Goal: Task Accomplishment & Management: Use online tool/utility

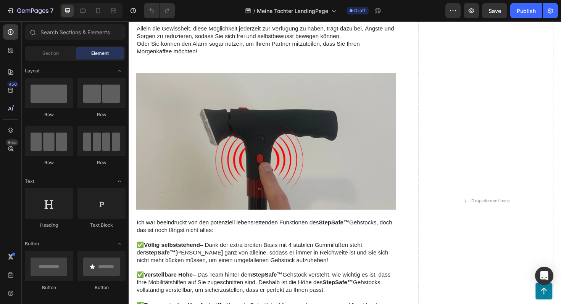
scroll to position [784, 0]
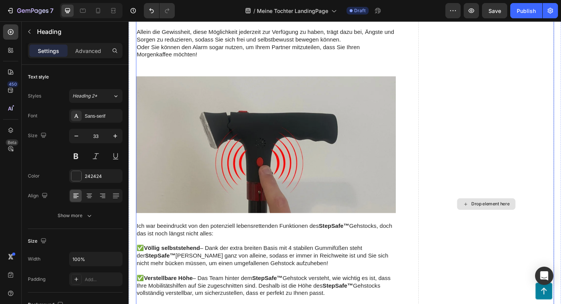
click at [435, 130] on div "Drop element here" at bounding box center [507, 215] width 144 height 1025
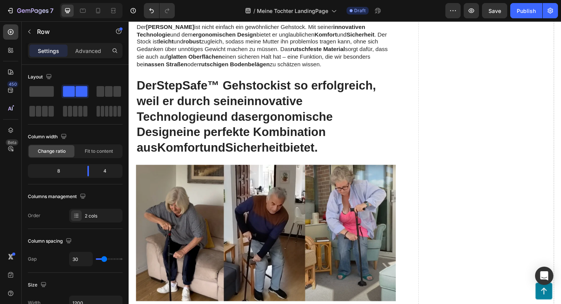
scroll to position [575, 0]
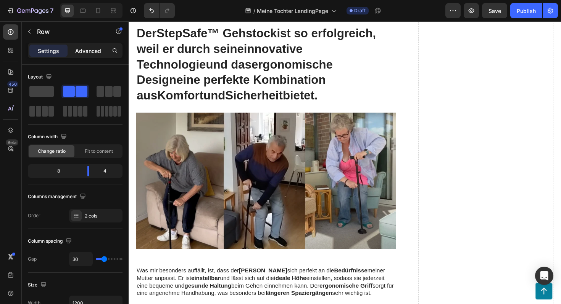
click at [101, 54] on p "Advanced" at bounding box center [88, 51] width 26 height 8
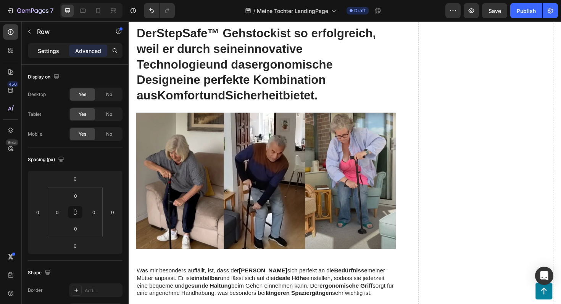
click at [52, 51] on p "Settings" at bounding box center [48, 51] width 21 height 8
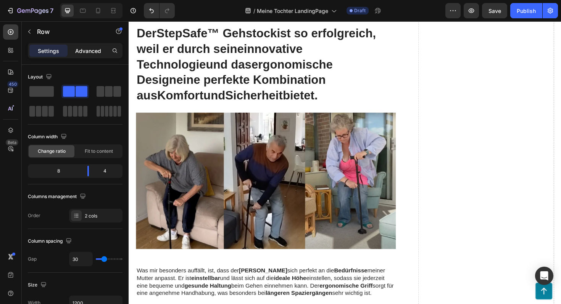
click at [80, 51] on p "Advanced" at bounding box center [88, 51] width 26 height 8
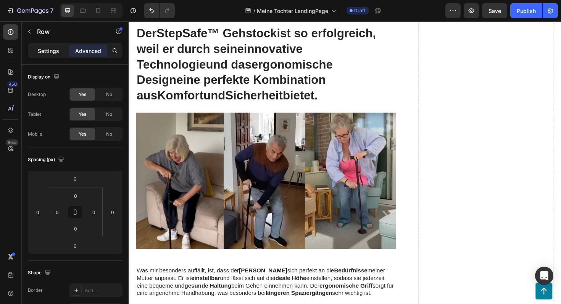
click at [52, 51] on p "Settings" at bounding box center [48, 51] width 21 height 8
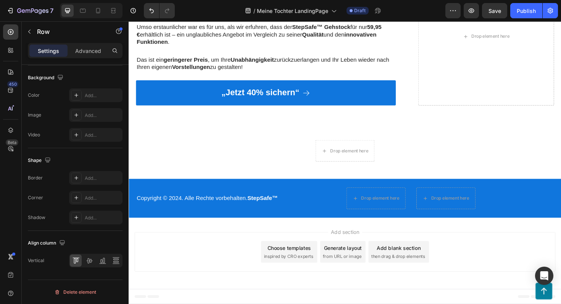
scroll to position [2412, 0]
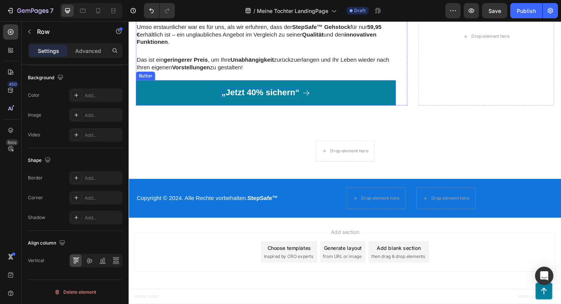
click at [286, 94] on p "„Jetzt 40% sichern“" at bounding box center [268, 97] width 82 height 11
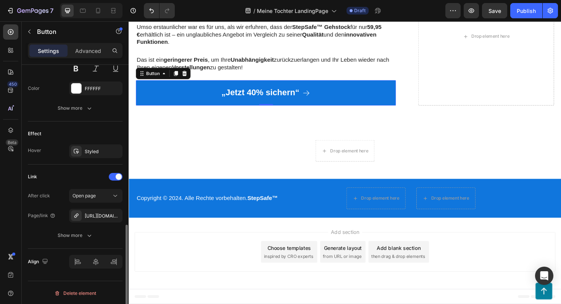
scroll to position [405, 0]
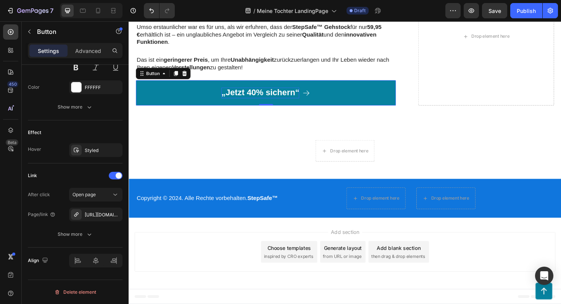
click at [269, 100] on p "„Jetzt 40% sichern“" at bounding box center [268, 97] width 82 height 11
click at [342, 100] on link "„Jetzt 40% sichern“" at bounding box center [273, 97] width 275 height 27
click at [321, 97] on link "„Jetzt 40% sichern“" at bounding box center [273, 97] width 275 height 27
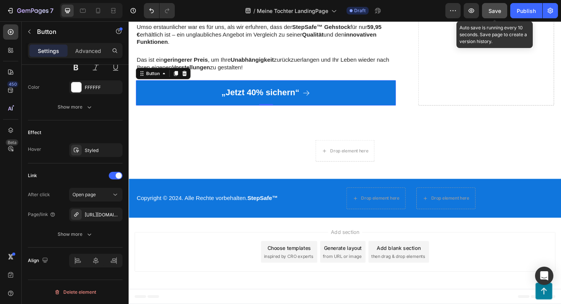
click at [493, 11] on span "Save" at bounding box center [494, 11] width 13 height 6
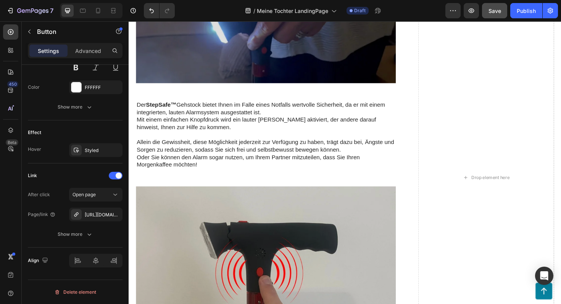
scroll to position [811, 0]
